Goal: Task Accomplishment & Management: Manage account settings

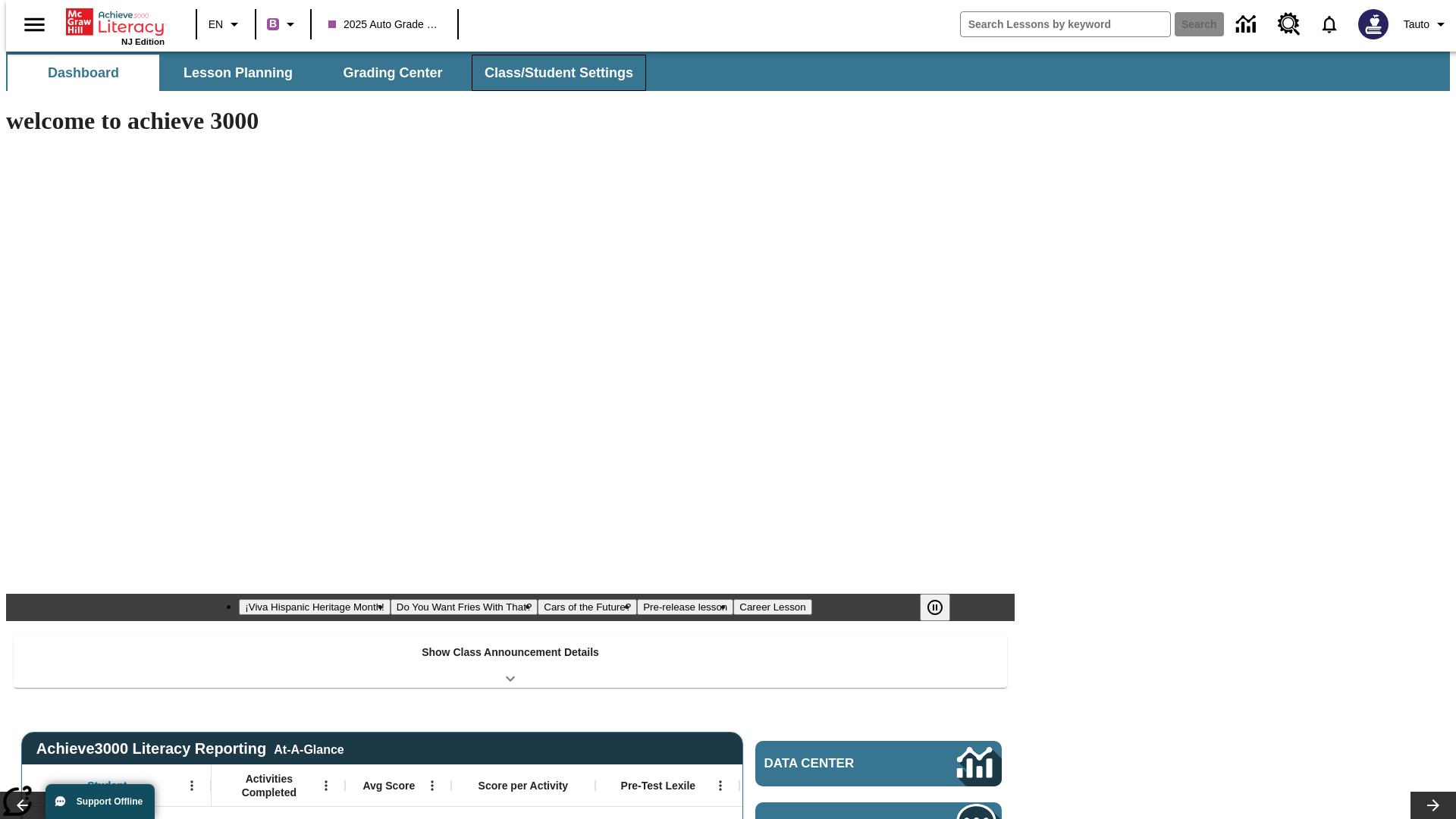
click at [551, 73] on button "Class/Student Settings" at bounding box center [559, 73] width 175 height 37
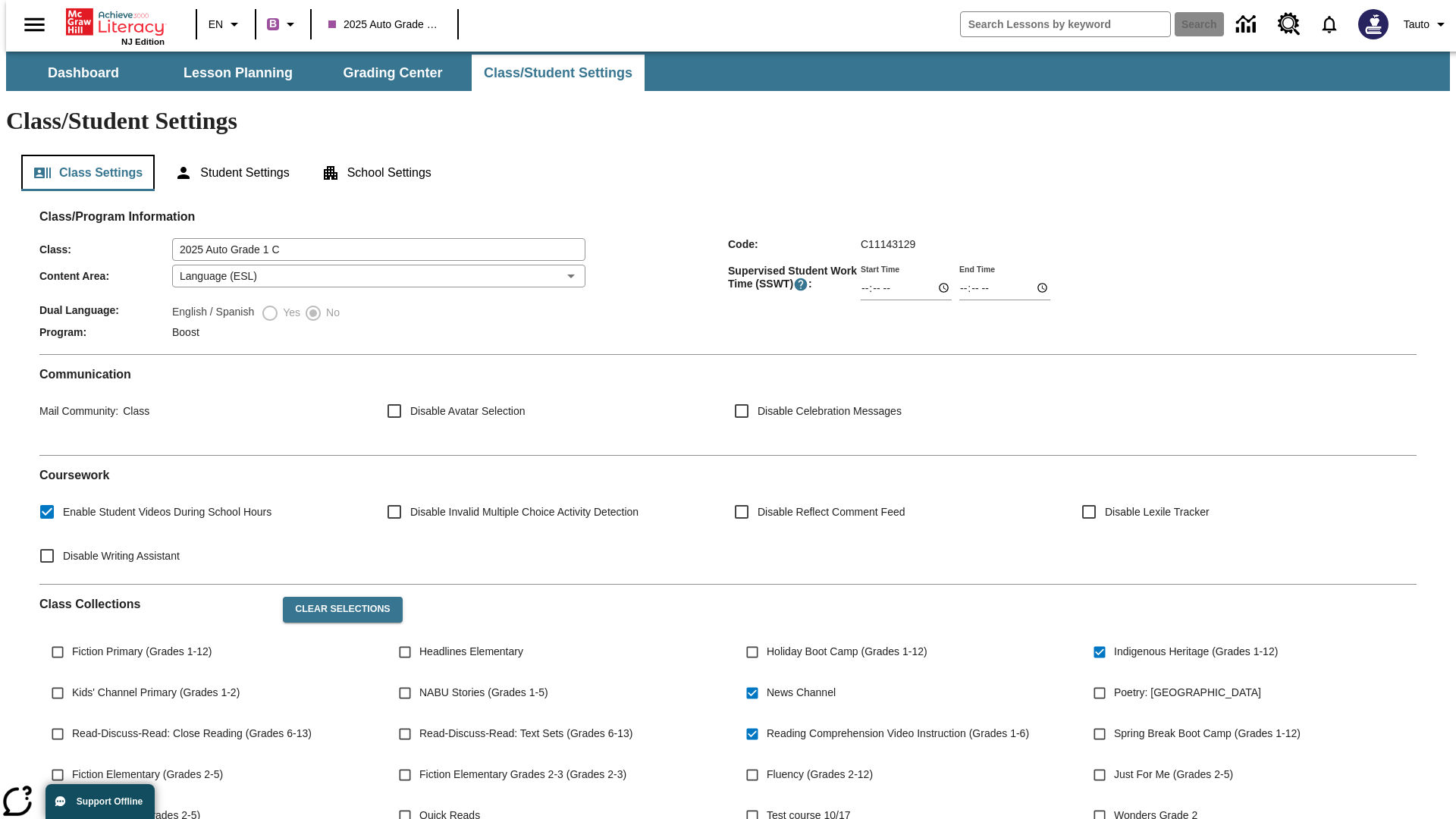
click at [82, 155] on button "Class Settings" at bounding box center [88, 173] width 134 height 37
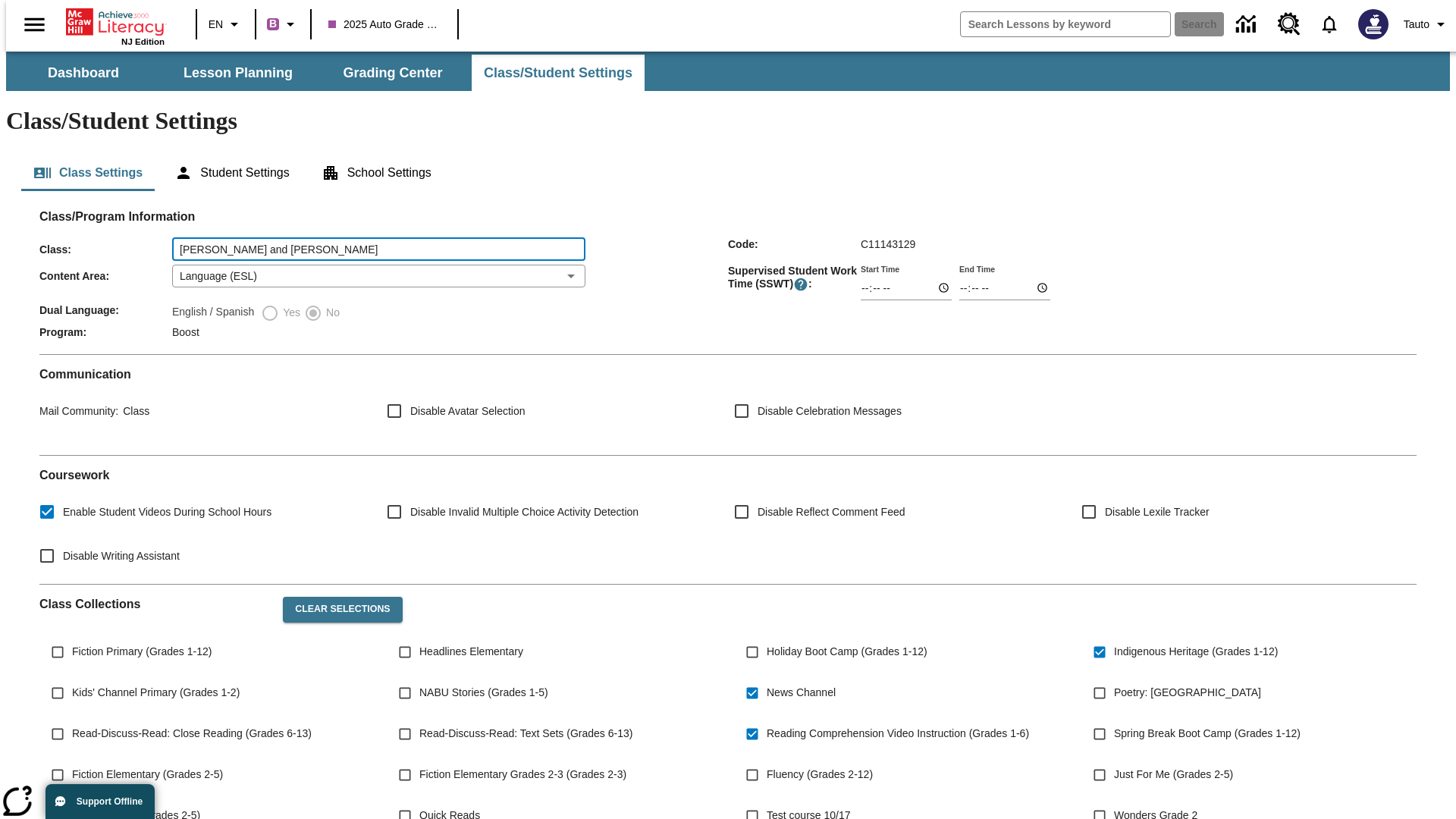
type input "[PERSON_NAME] and [PERSON_NAME]"
type input "06:00"
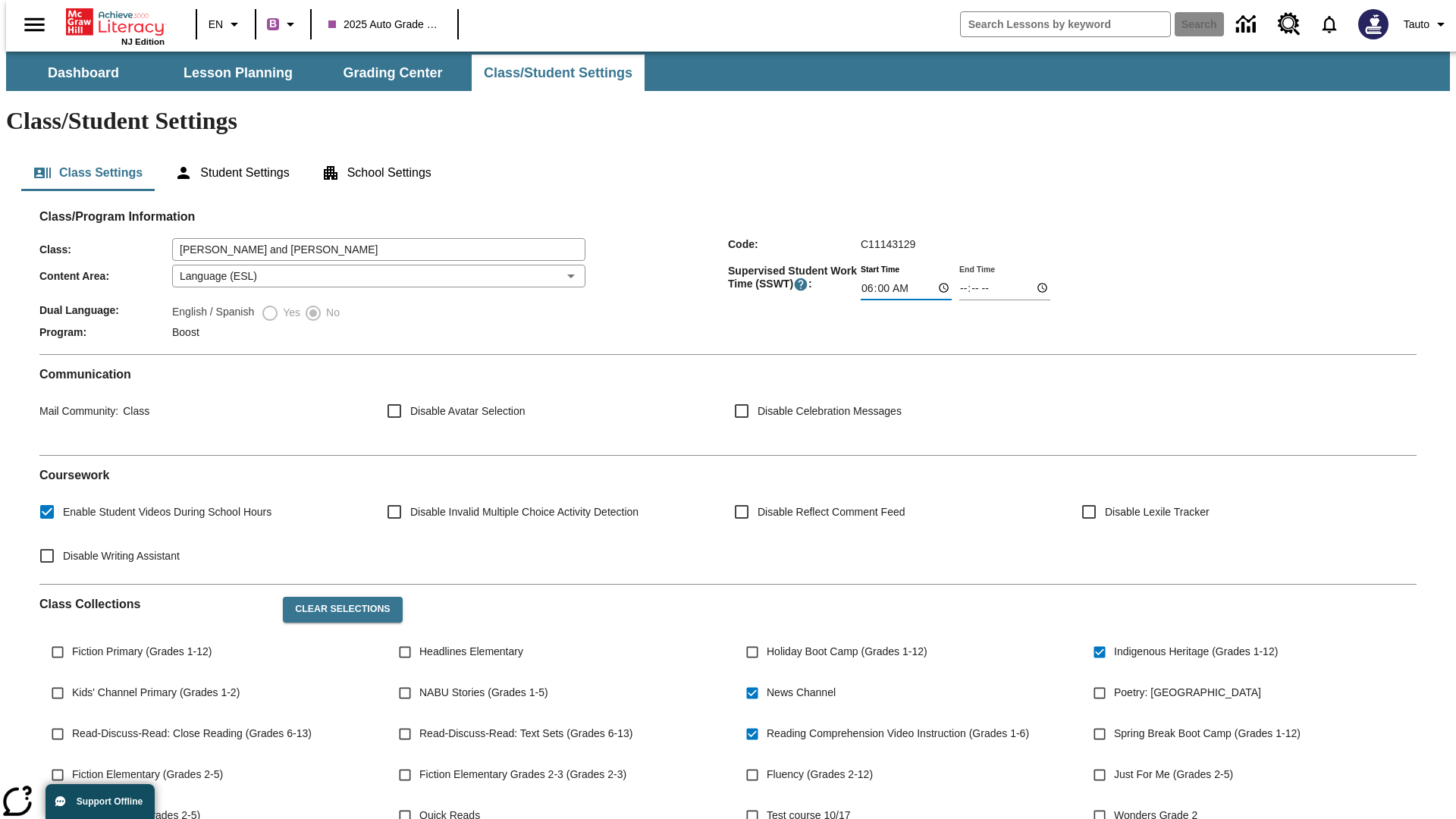
type input "06:01"
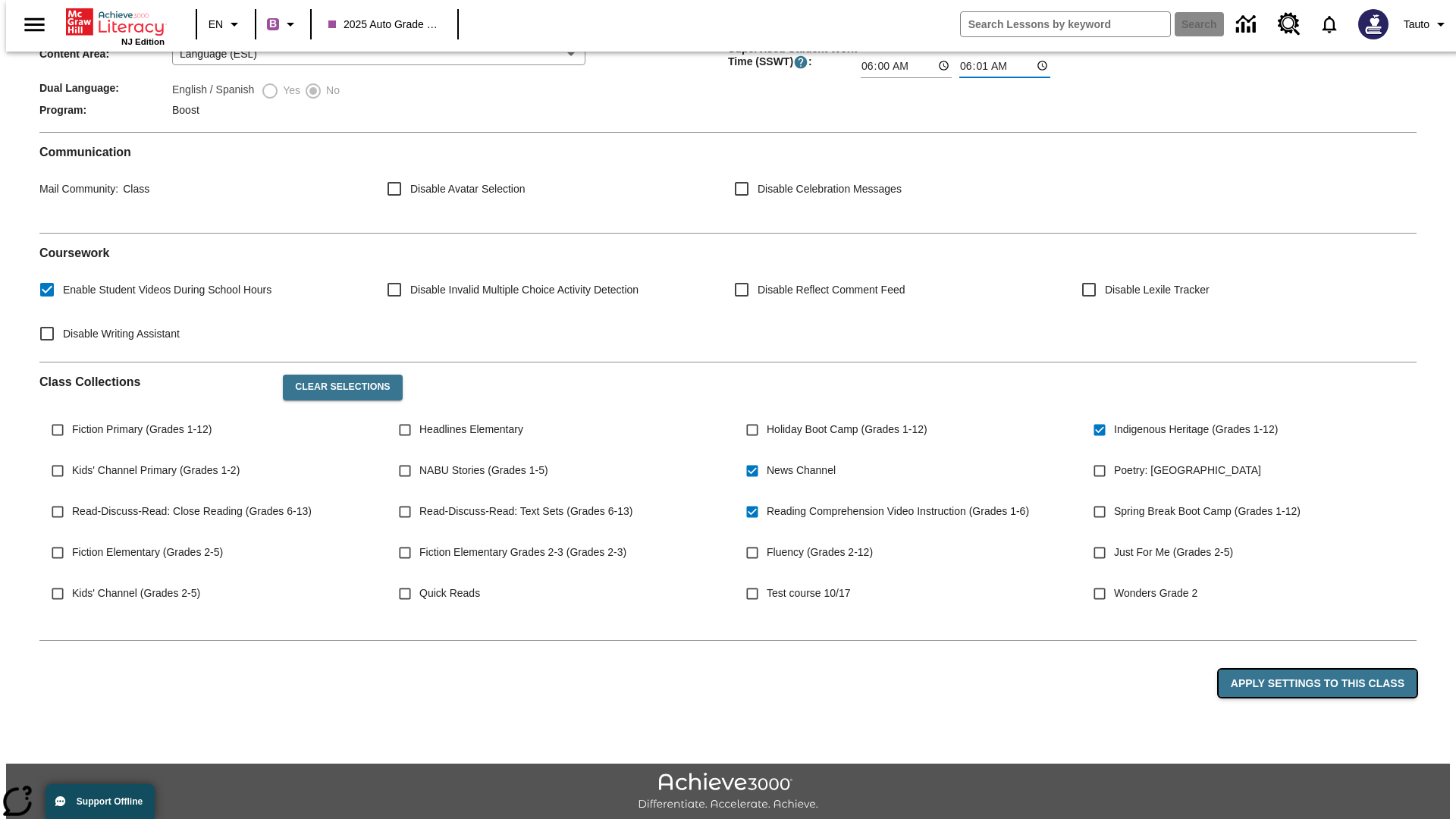
click at [1327, 670] on button "Apply Settings to this Class" at bounding box center [1317, 684] width 198 height 28
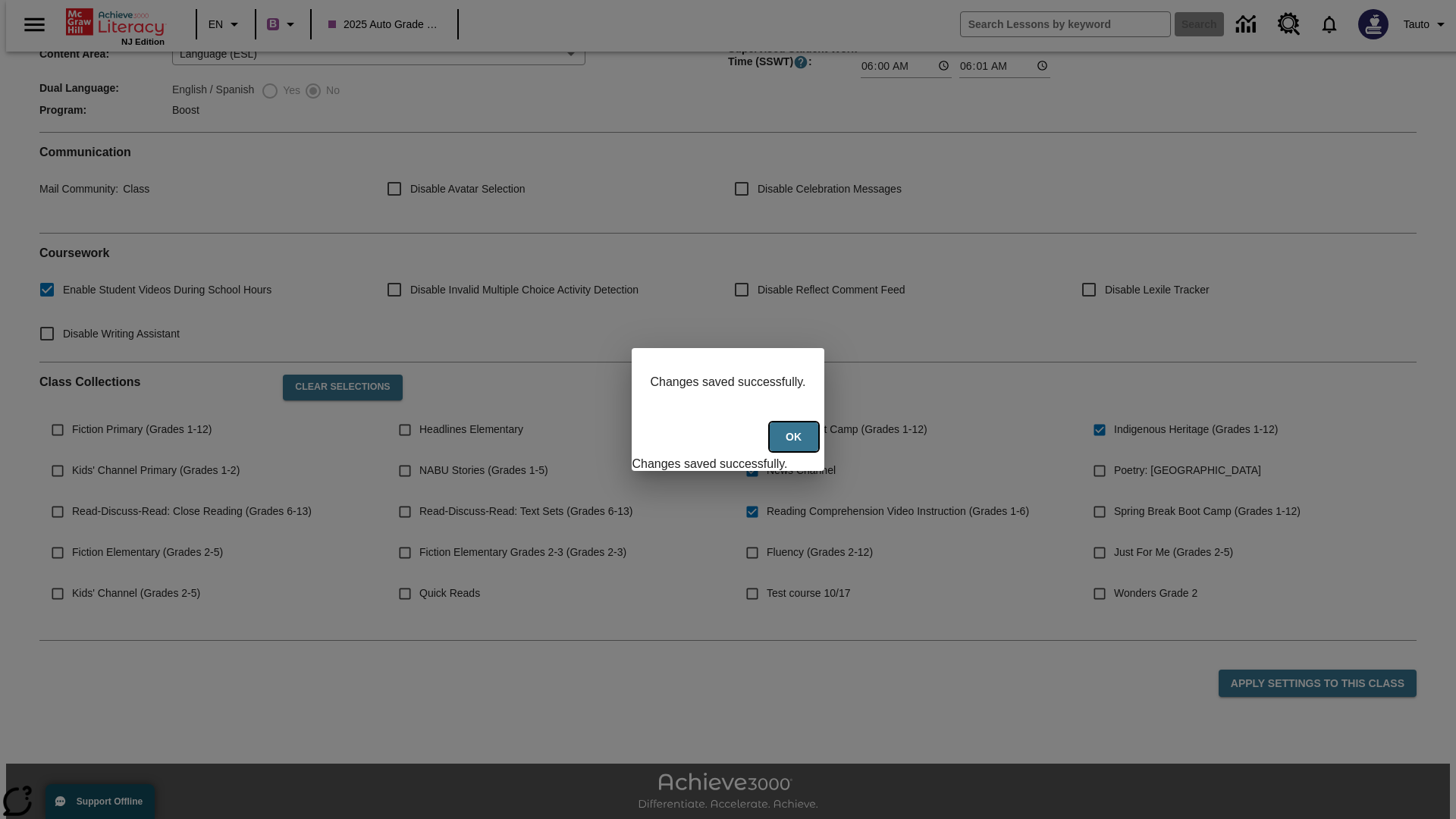
click at [796, 445] on button "Ok" at bounding box center [794, 437] width 48 height 30
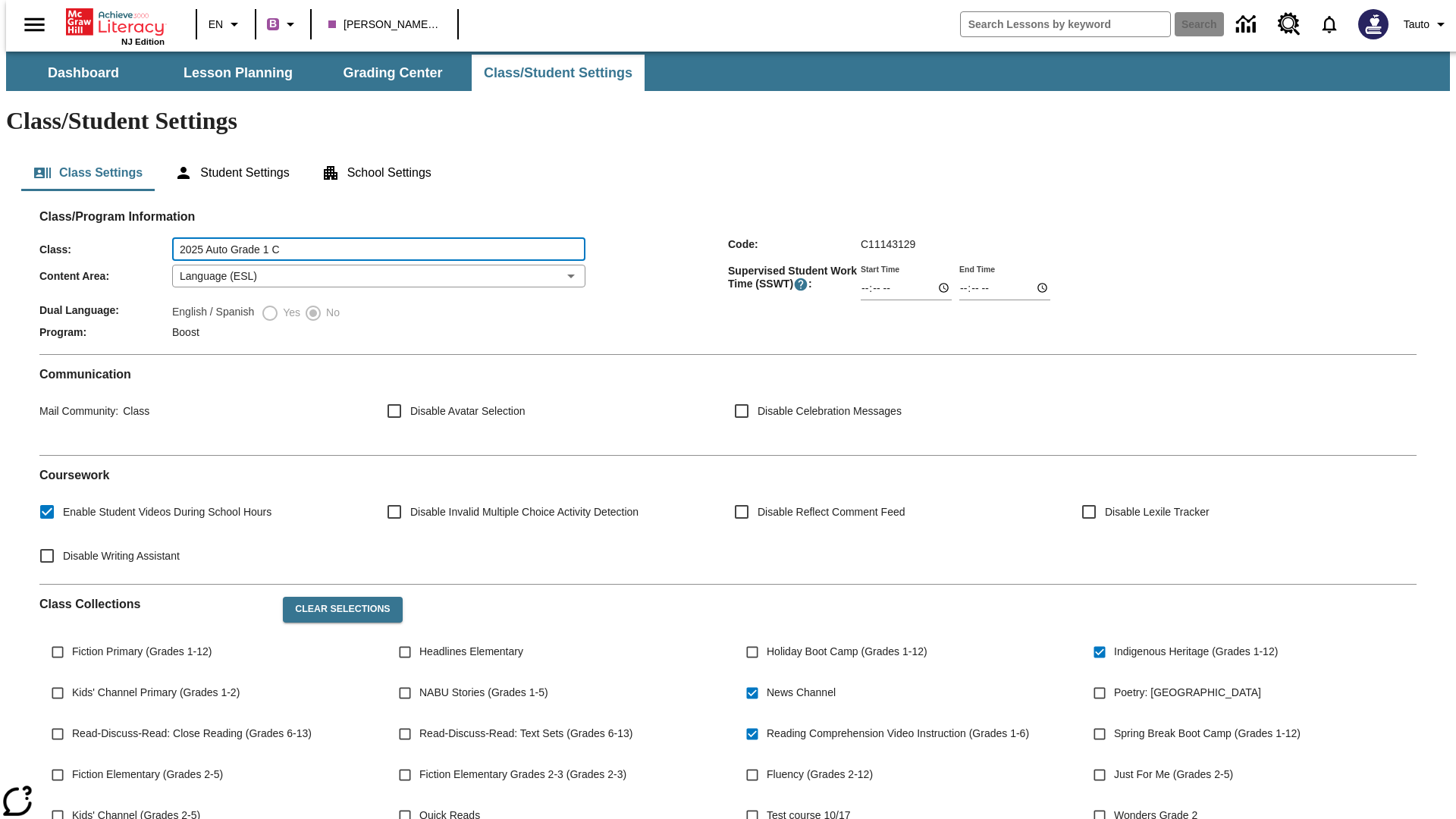
type input "2025 Auto Grade 1 C"
type input "06:00"
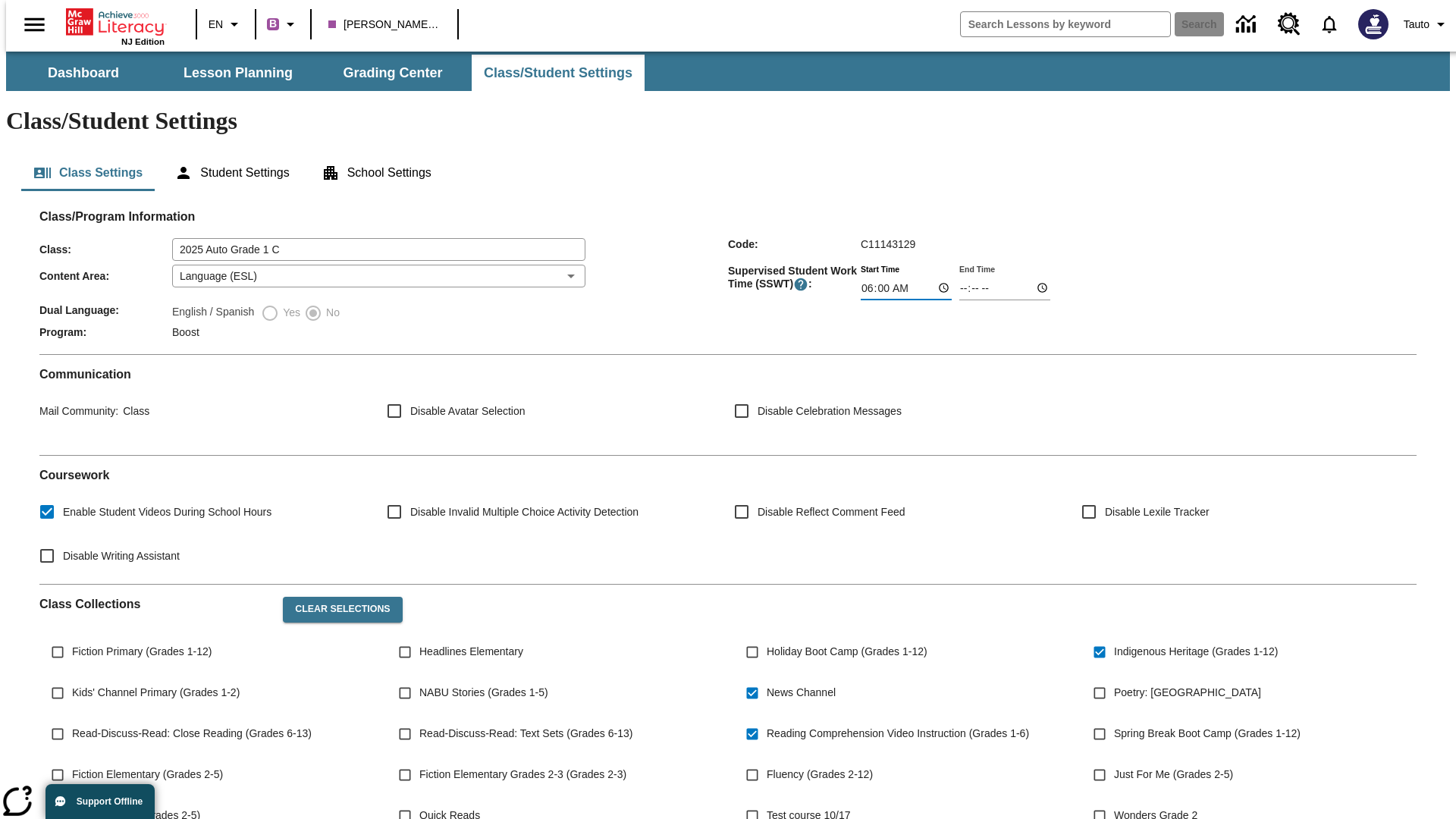
type input "06:01"
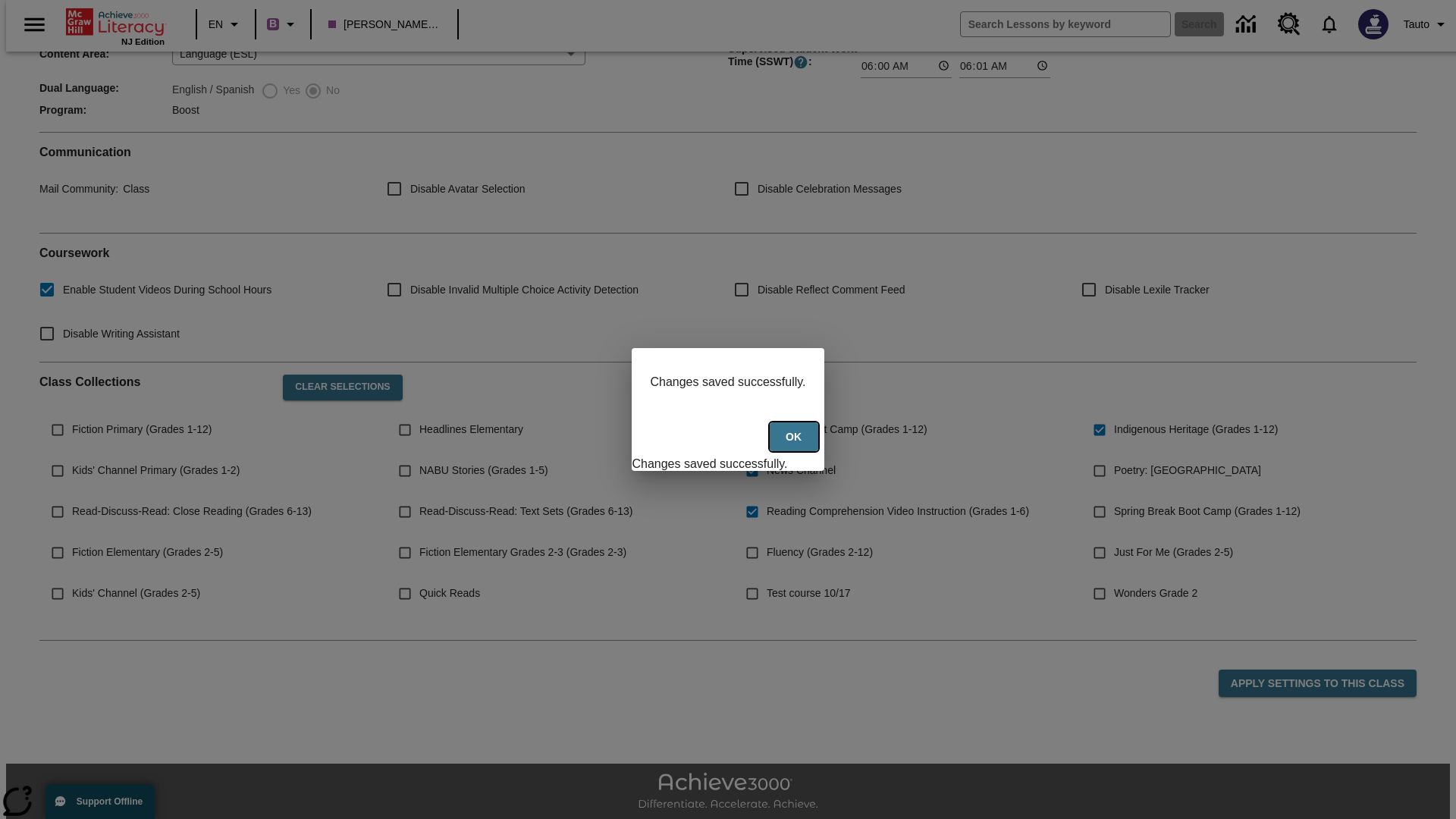
click at [796, 445] on button "Ok" at bounding box center [794, 437] width 48 height 30
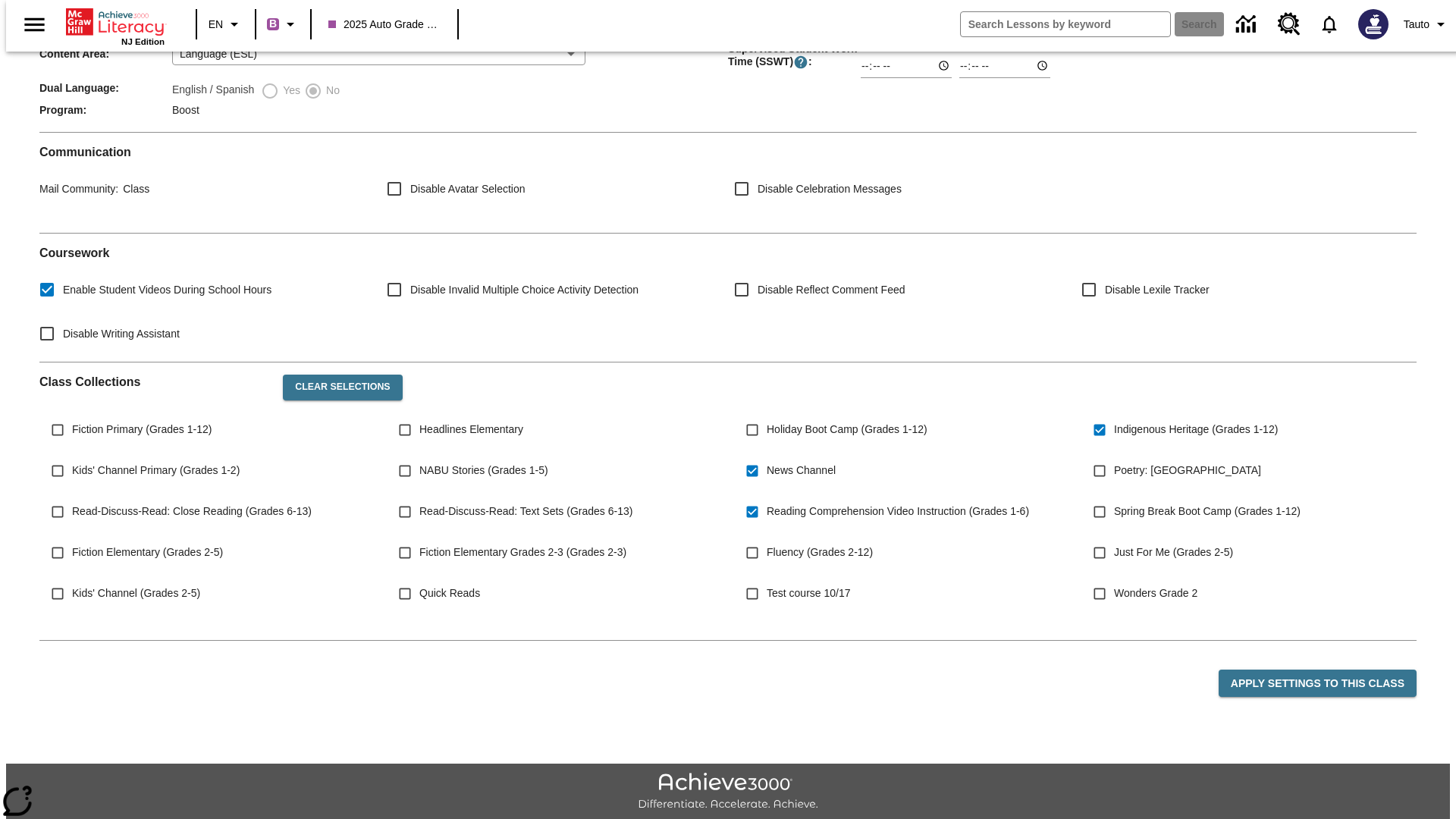
scroll to position [220, 0]
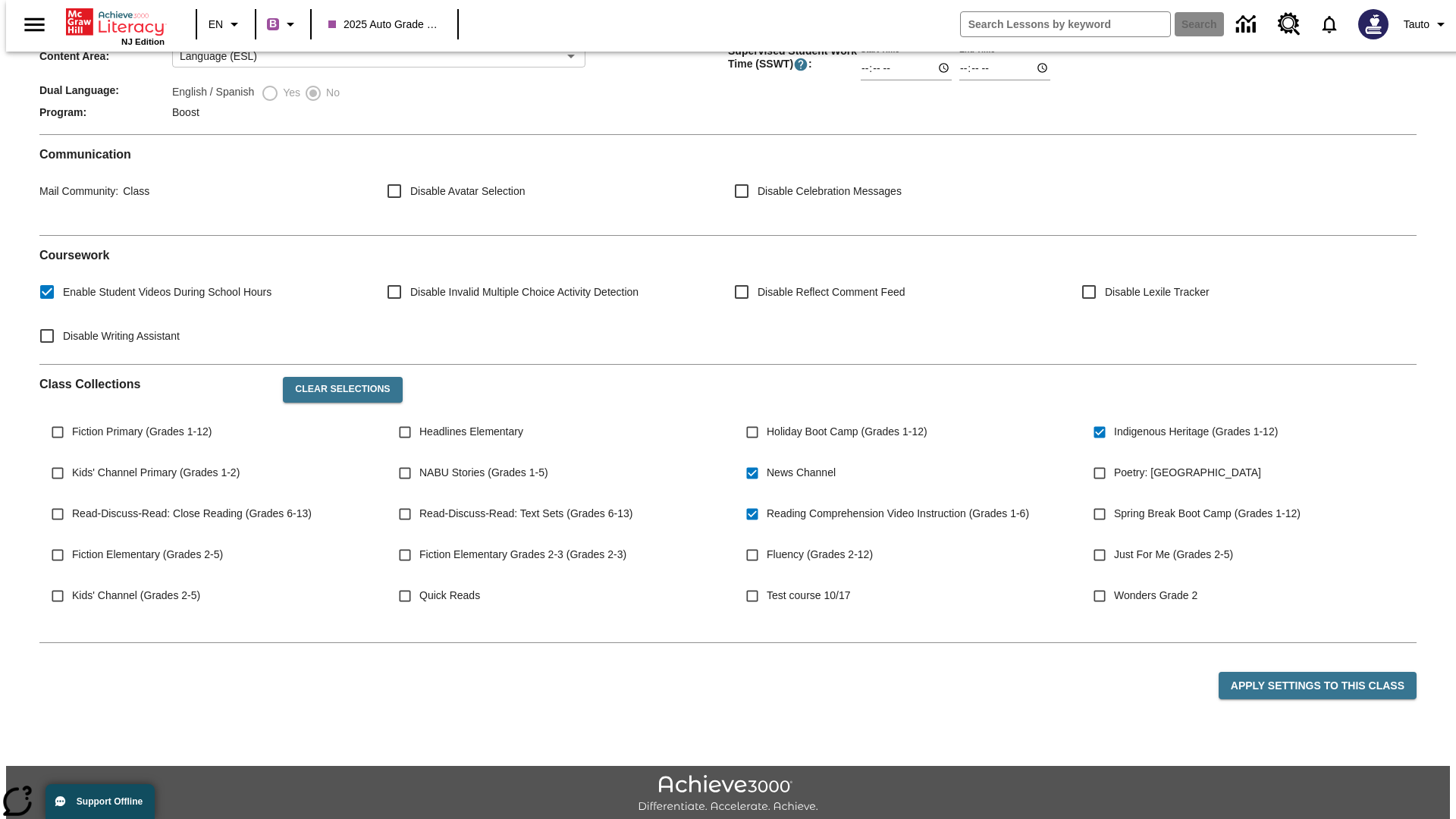
click at [374, 231] on body "Skip to main content NJ Edition EN B 2025 Auto Grade 1 C Search Tauto Dashboard…" at bounding box center [728, 348] width 1444 height 1032
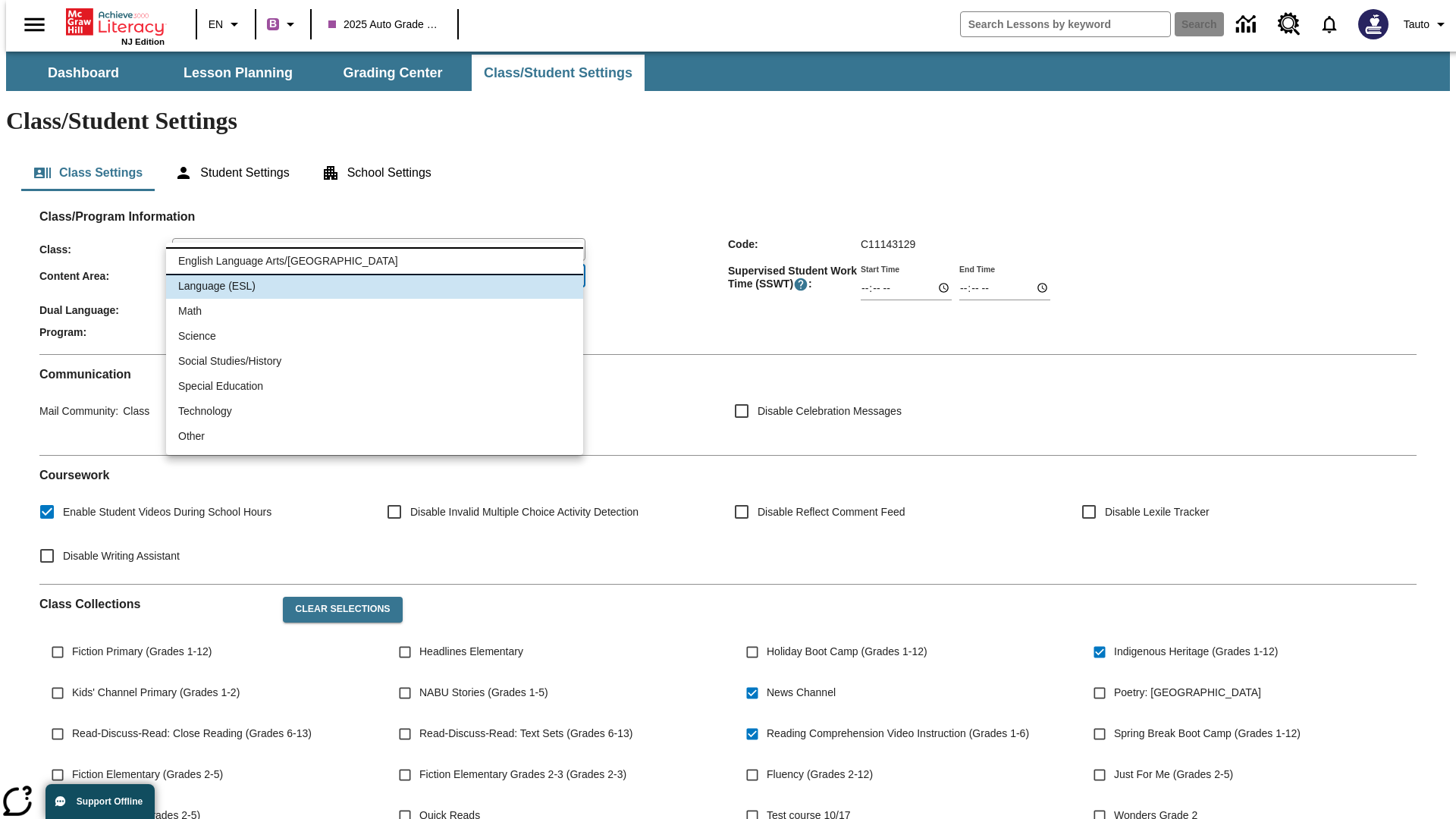
click at [375, 261] on li "English Language Arts/[GEOGRAPHIC_DATA]" at bounding box center [375, 262] width 418 height 25
type input "1"
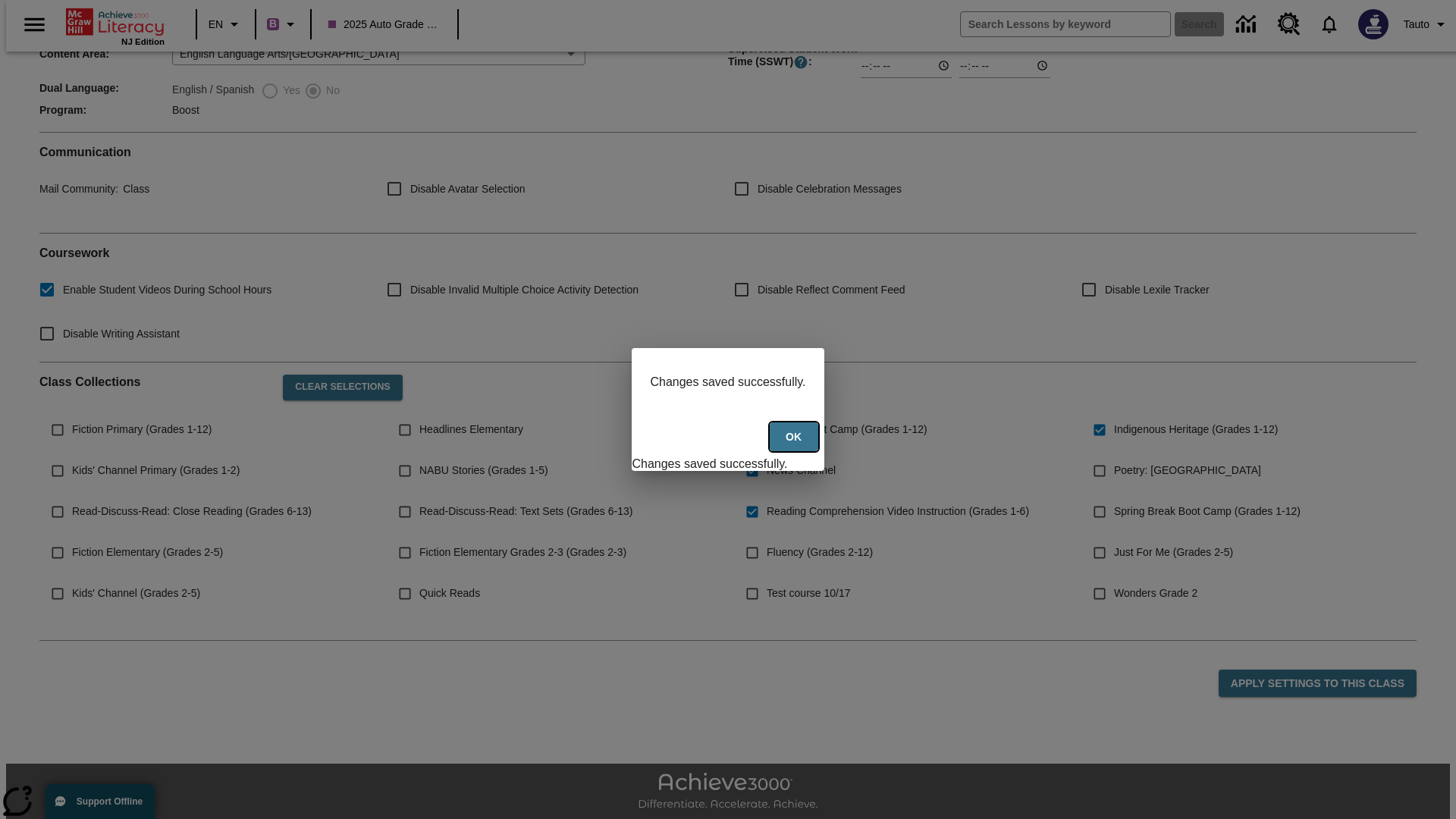
click at [796, 445] on button "Ok" at bounding box center [794, 437] width 48 height 30
